Goal: Communication & Community: Connect with others

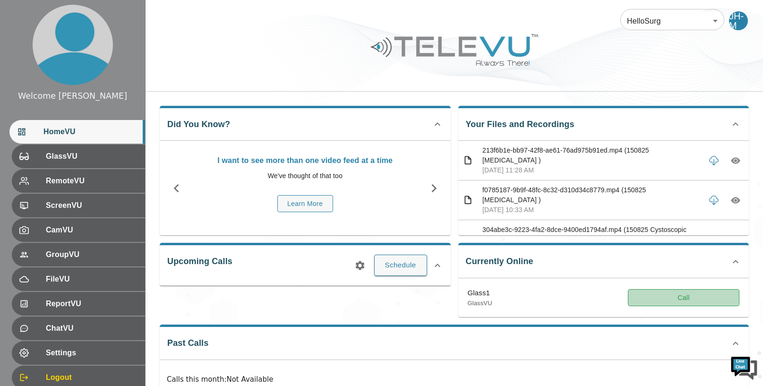
click at [682, 298] on button "Call" at bounding box center [683, 297] width 111 height 17
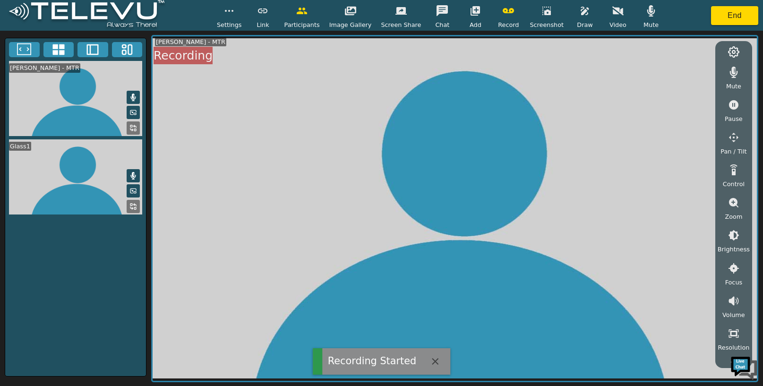
click at [470, 8] on icon "button" at bounding box center [474, 10] width 9 height 9
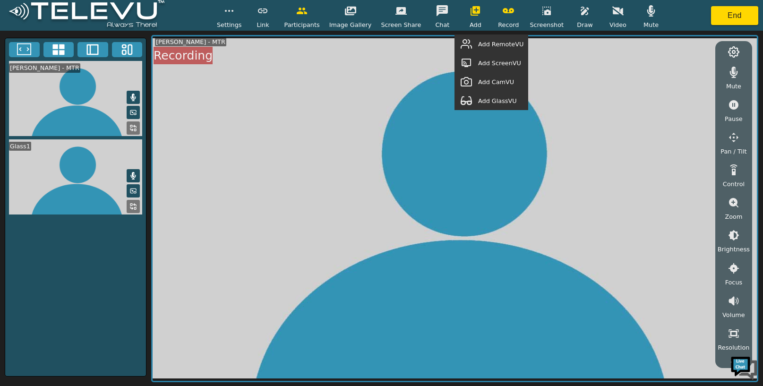
click at [510, 99] on span "Add GlassVU" at bounding box center [497, 100] width 39 height 9
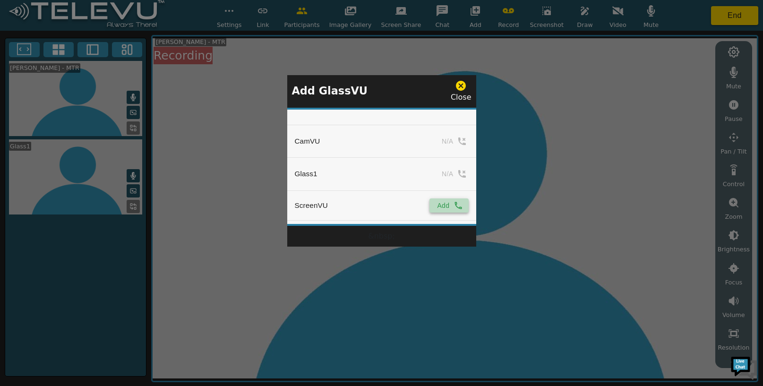
click at [452, 210] on button "Add" at bounding box center [448, 205] width 39 height 14
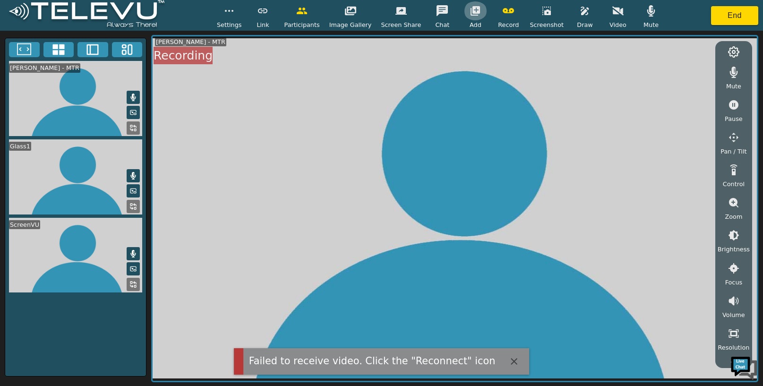
click at [472, 10] on icon "button" at bounding box center [474, 10] width 11 height 11
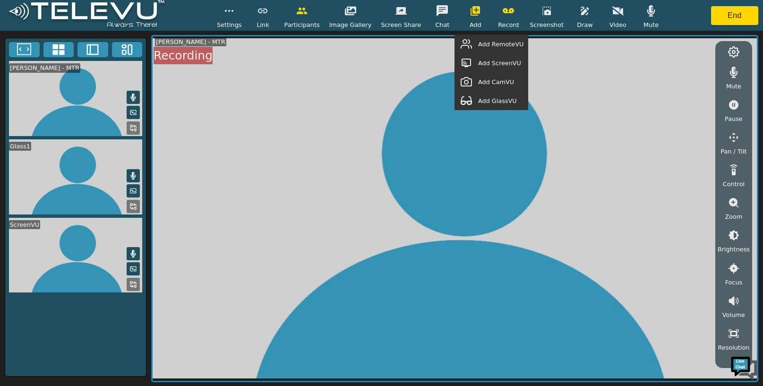
click at [505, 45] on span "Add RemoteVU" at bounding box center [500, 44] width 45 height 9
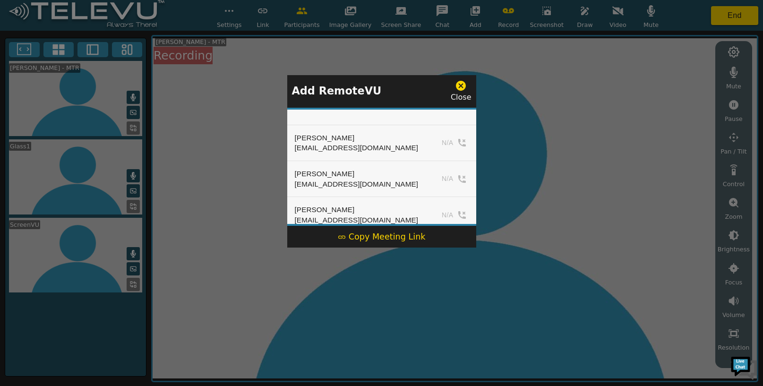
click at [381, 235] on div "Copy Meeting Link" at bounding box center [382, 236] width 88 height 12
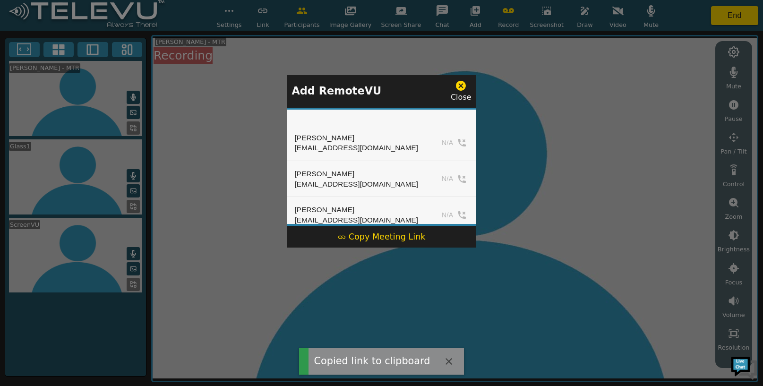
click at [460, 88] on icon at bounding box center [461, 86] width 10 height 10
